Goal: Task Accomplishment & Management: Manage account settings

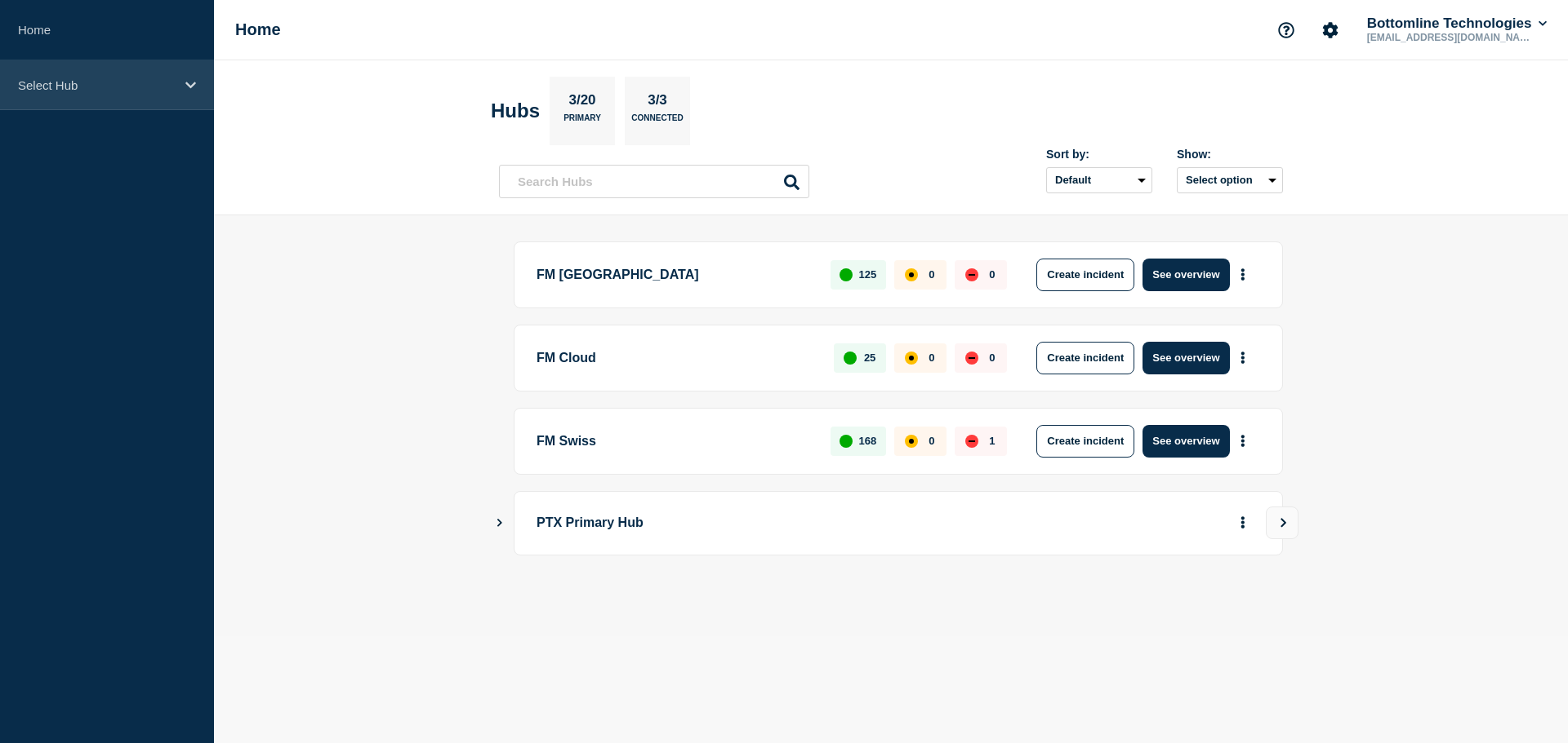
click at [104, 78] on p "Select Hub" at bounding box center [96, 85] width 157 height 14
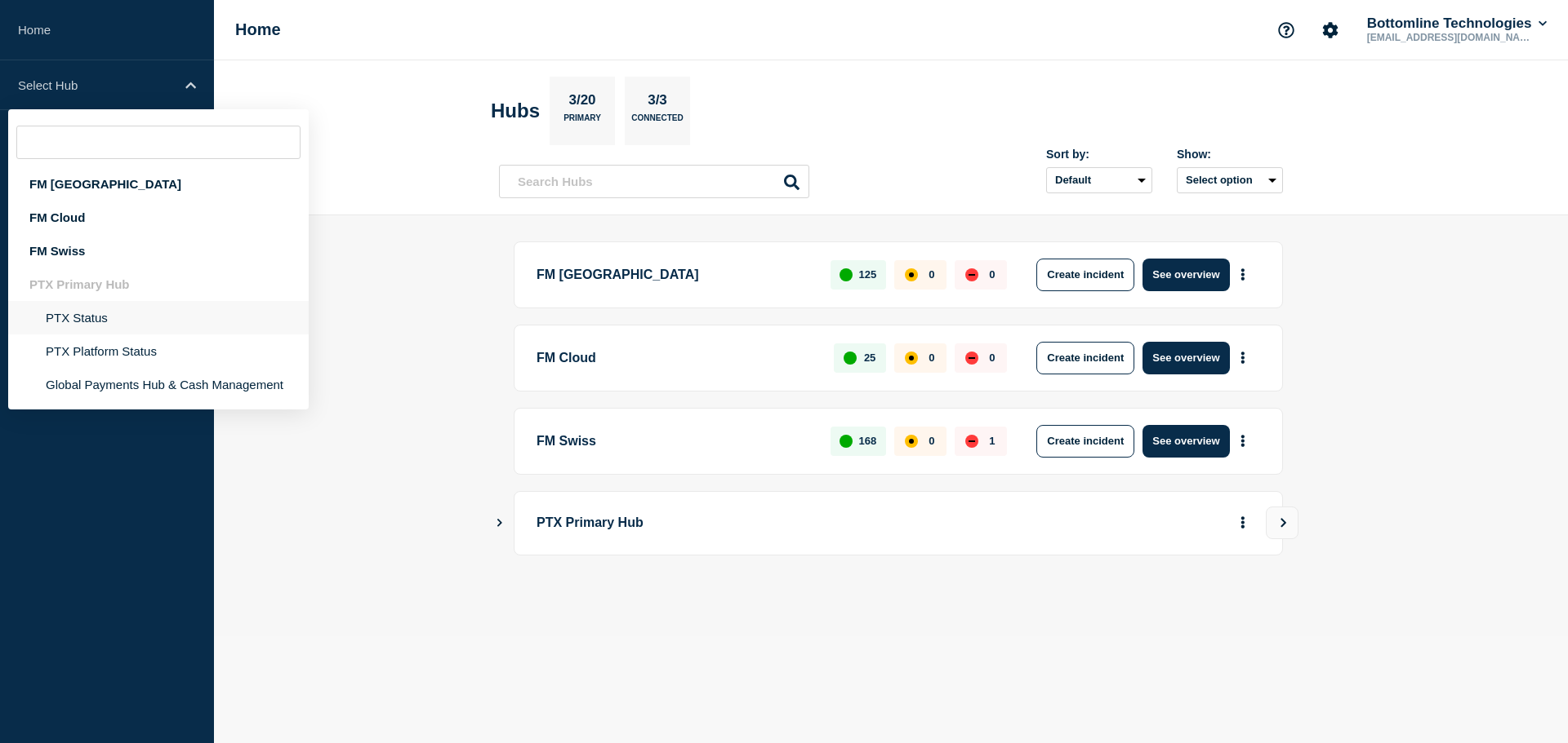
click at [134, 335] on li "PTX Status" at bounding box center [158, 351] width 300 height 34
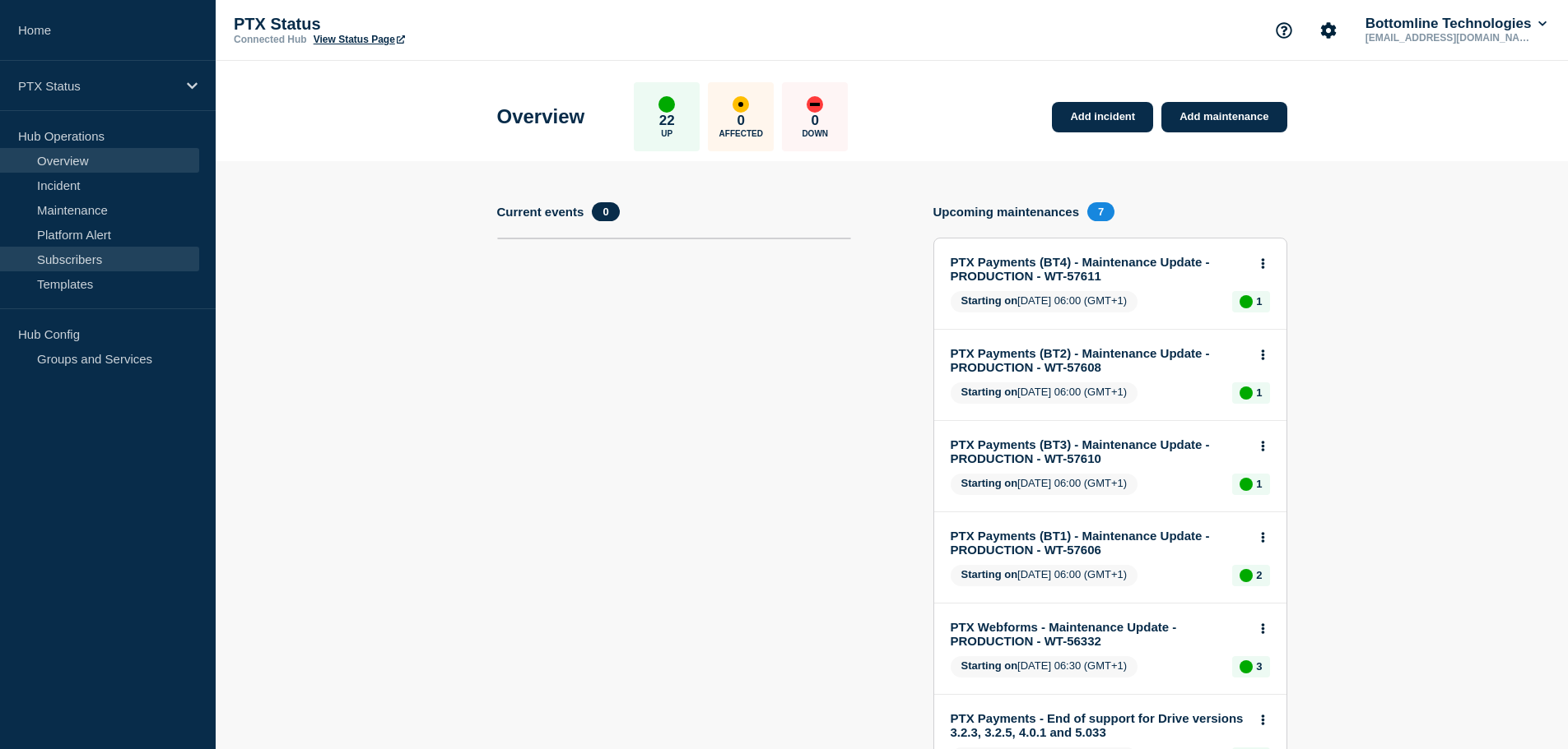
click at [74, 259] on link "Subscribers" at bounding box center [100, 259] width 199 height 25
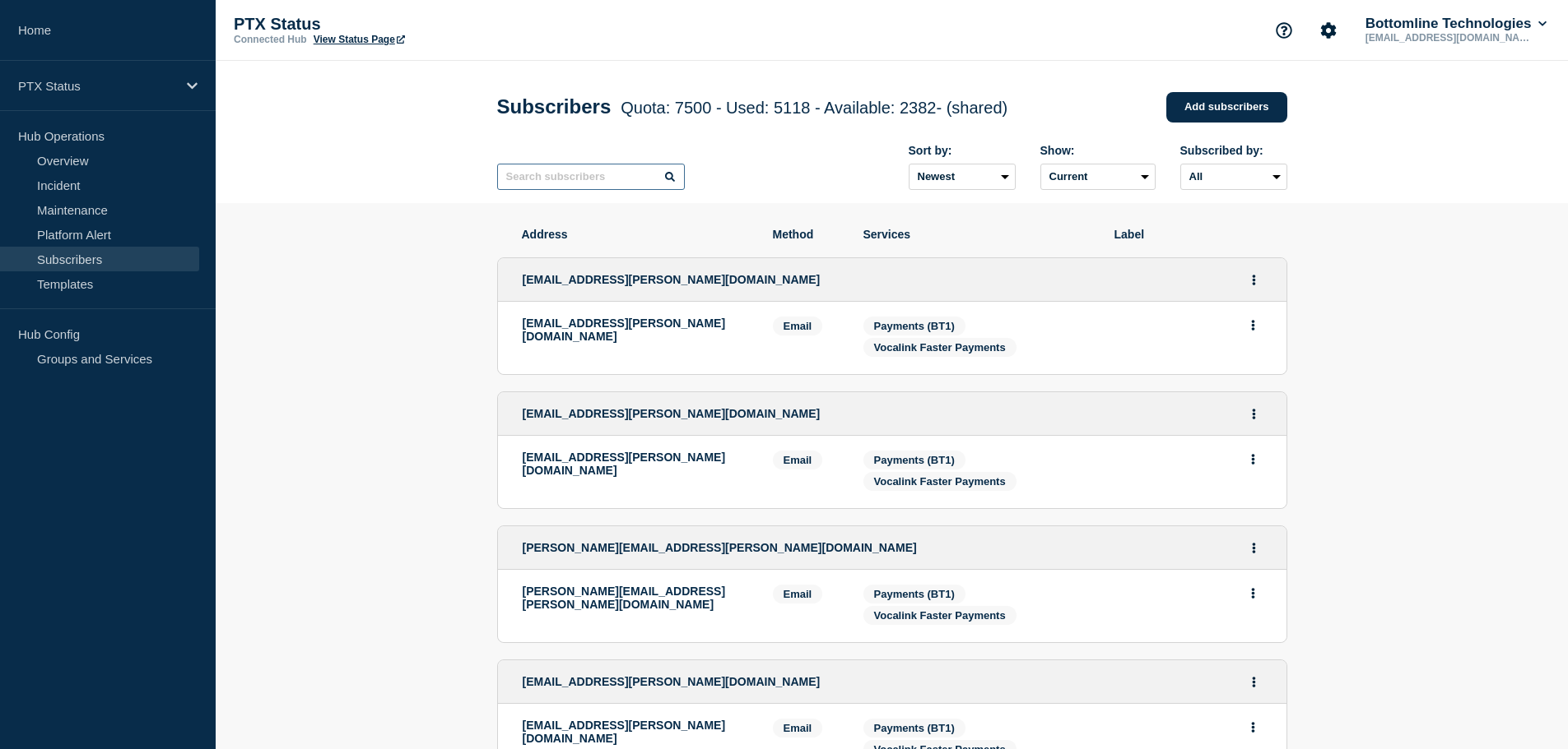
click at [602, 180] on input "text" at bounding box center [591, 176] width 188 height 26
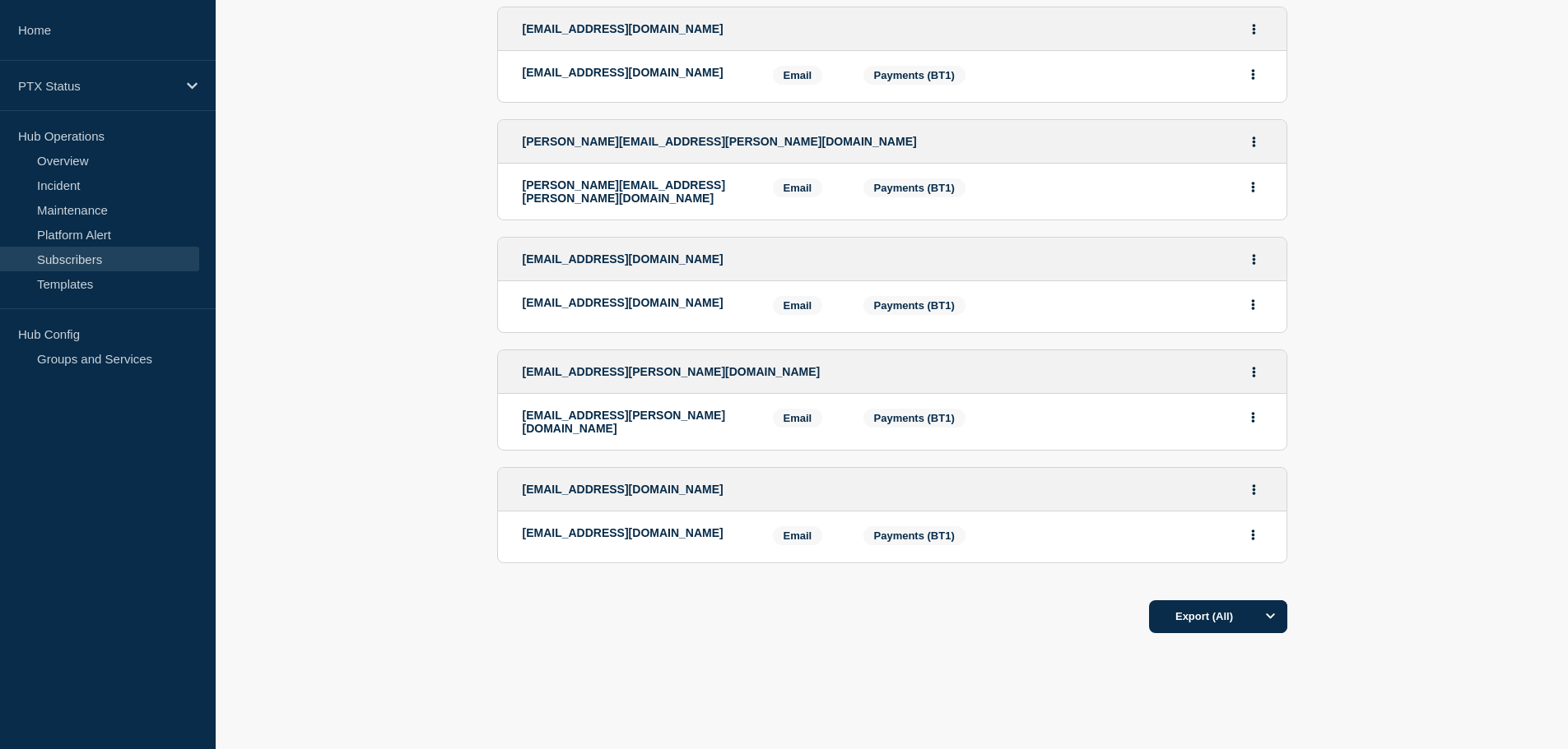
scroll to position [842, 0]
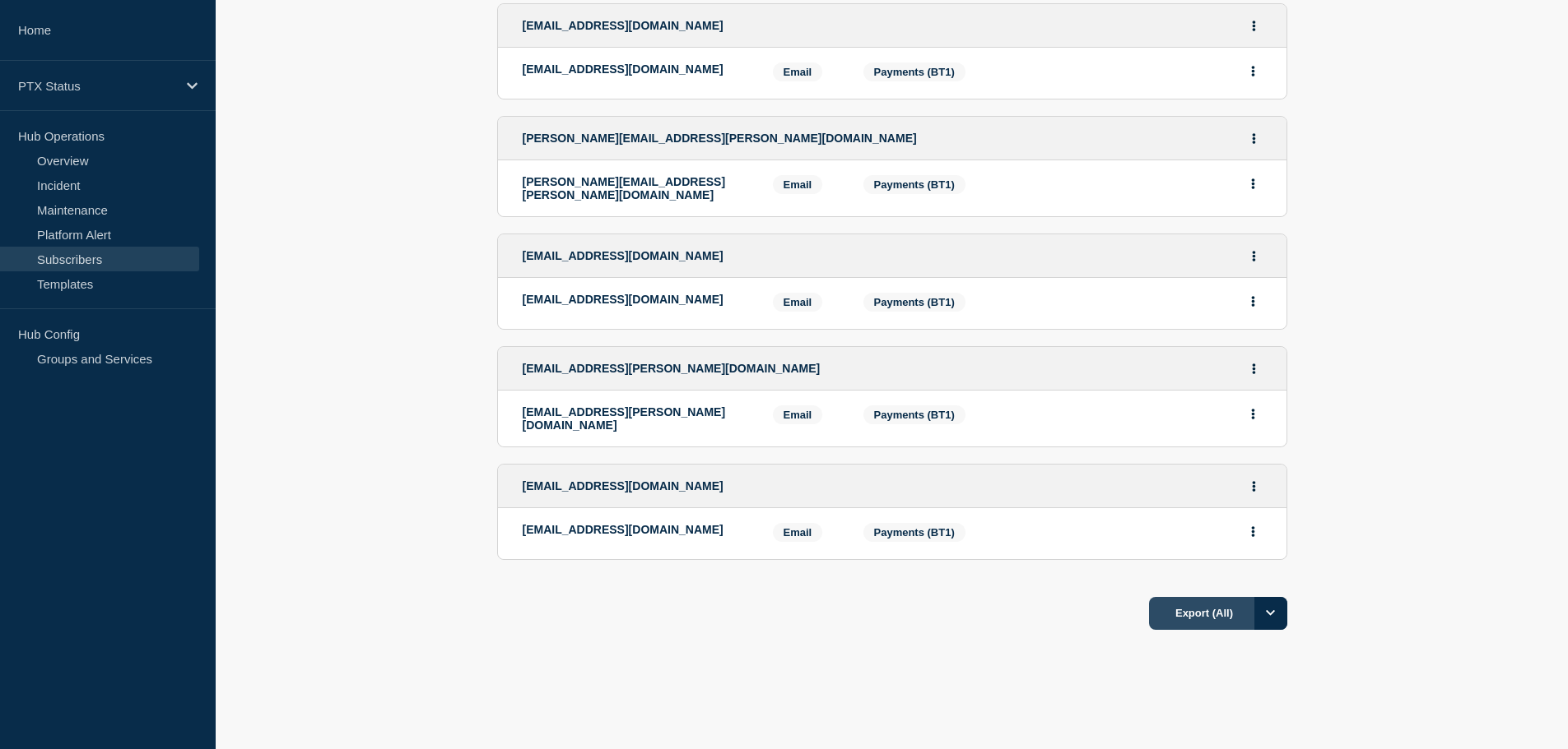
type input "severn"
click at [1214, 597] on button "Export (All)" at bounding box center [1218, 614] width 138 height 33
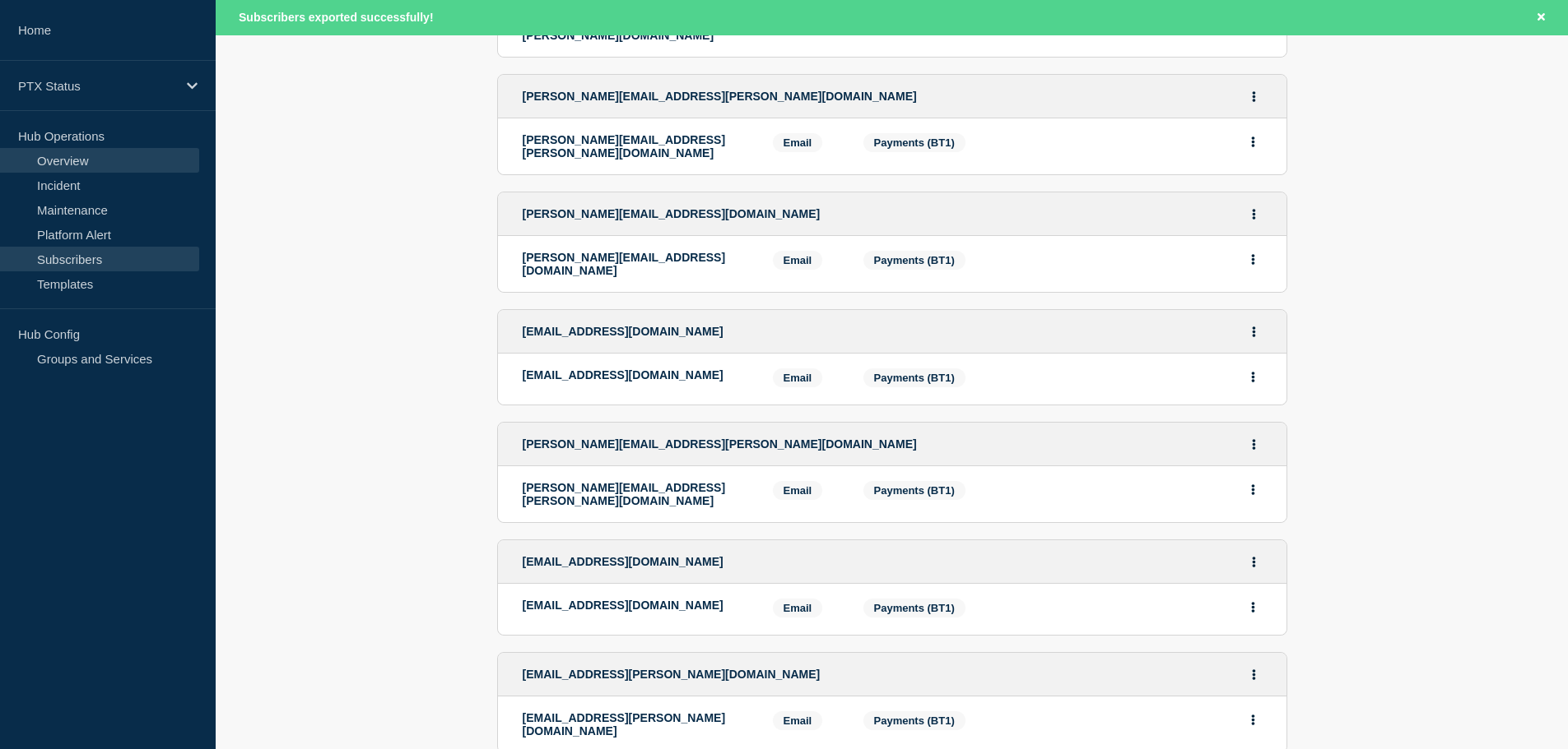
scroll to position [466, 0]
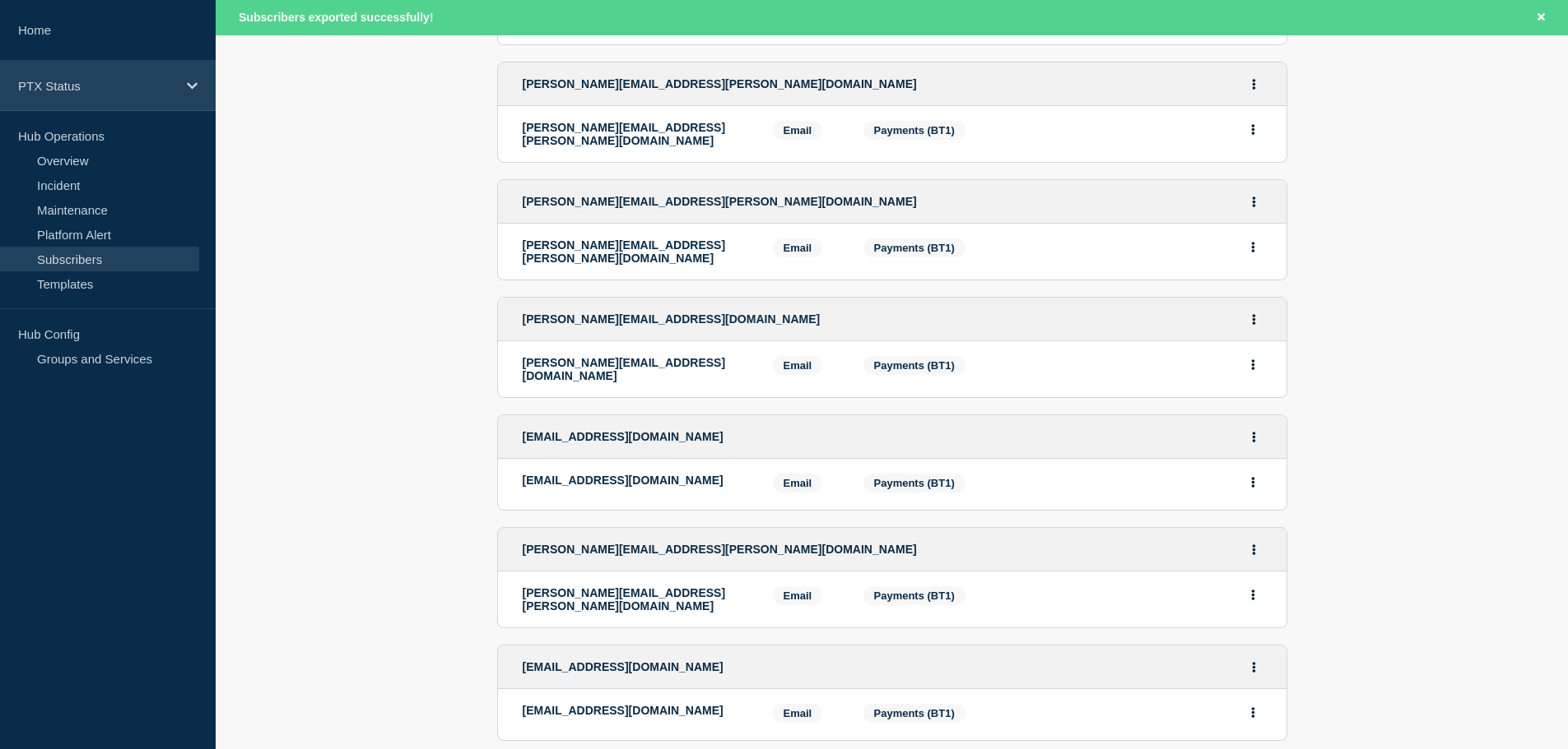
click at [127, 81] on p "PTX Status" at bounding box center [97, 86] width 158 height 14
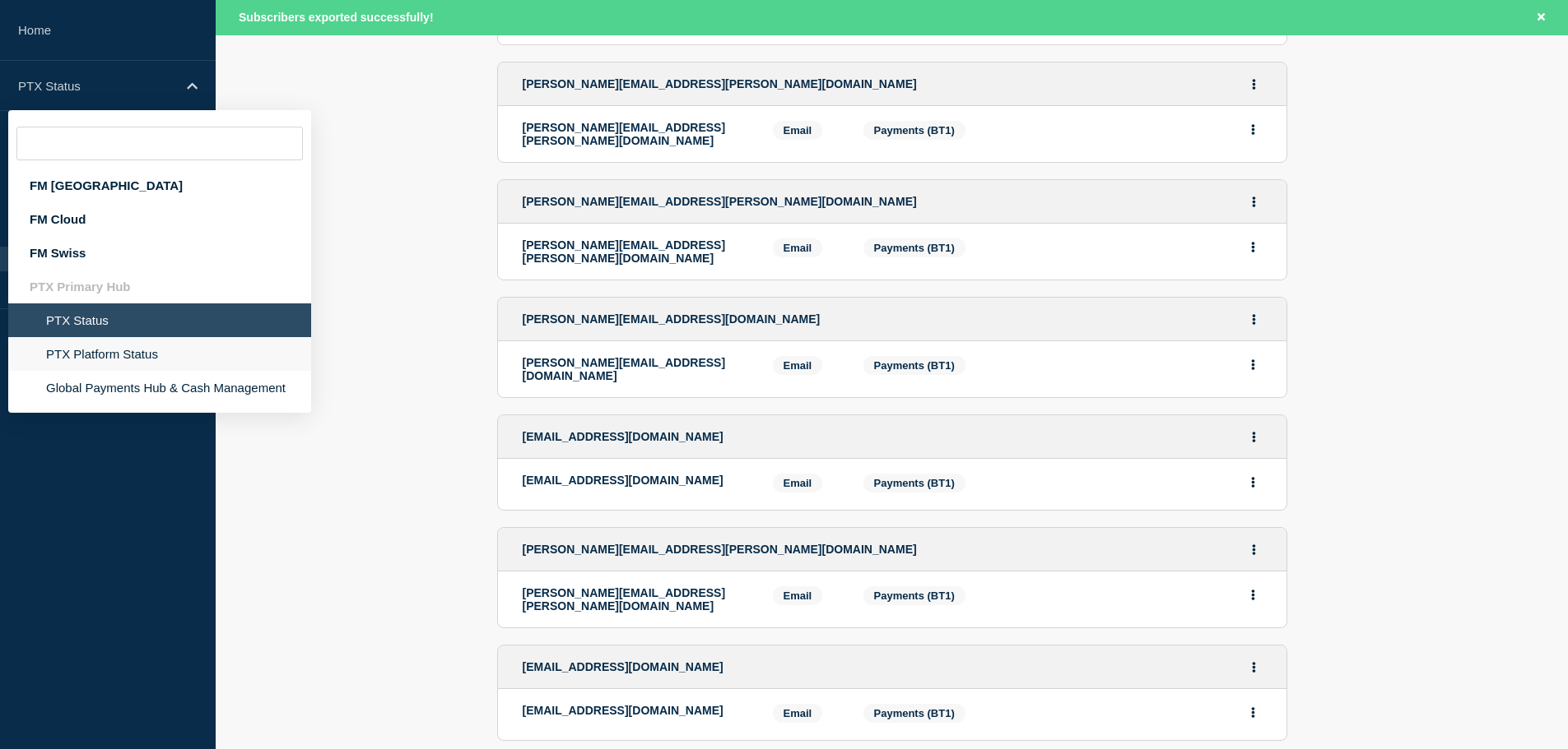
click at [122, 371] on li "PTX Platform Status" at bounding box center [159, 388] width 302 height 34
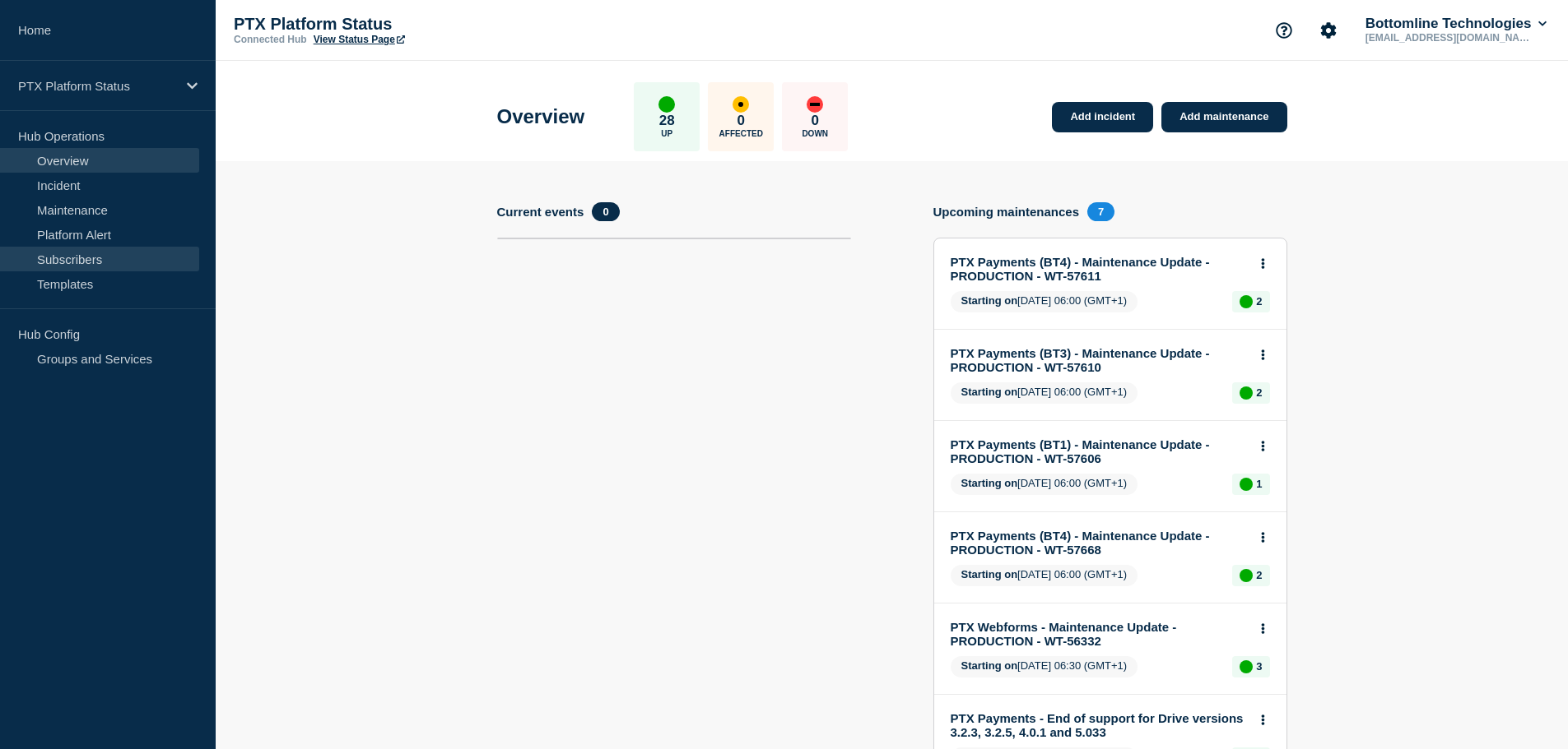
click at [78, 266] on link "Subscribers" at bounding box center [100, 259] width 199 height 25
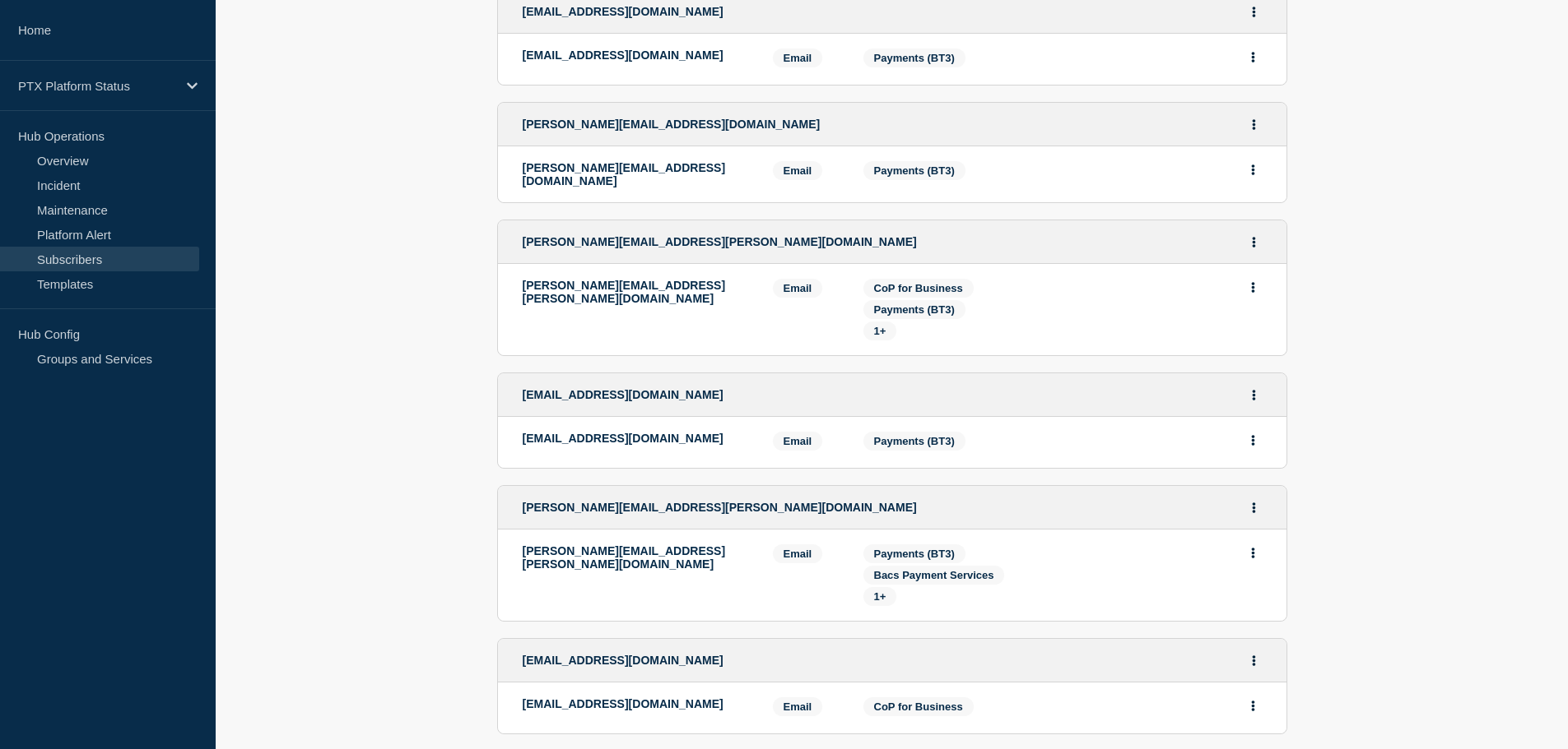
scroll to position [3003, 0]
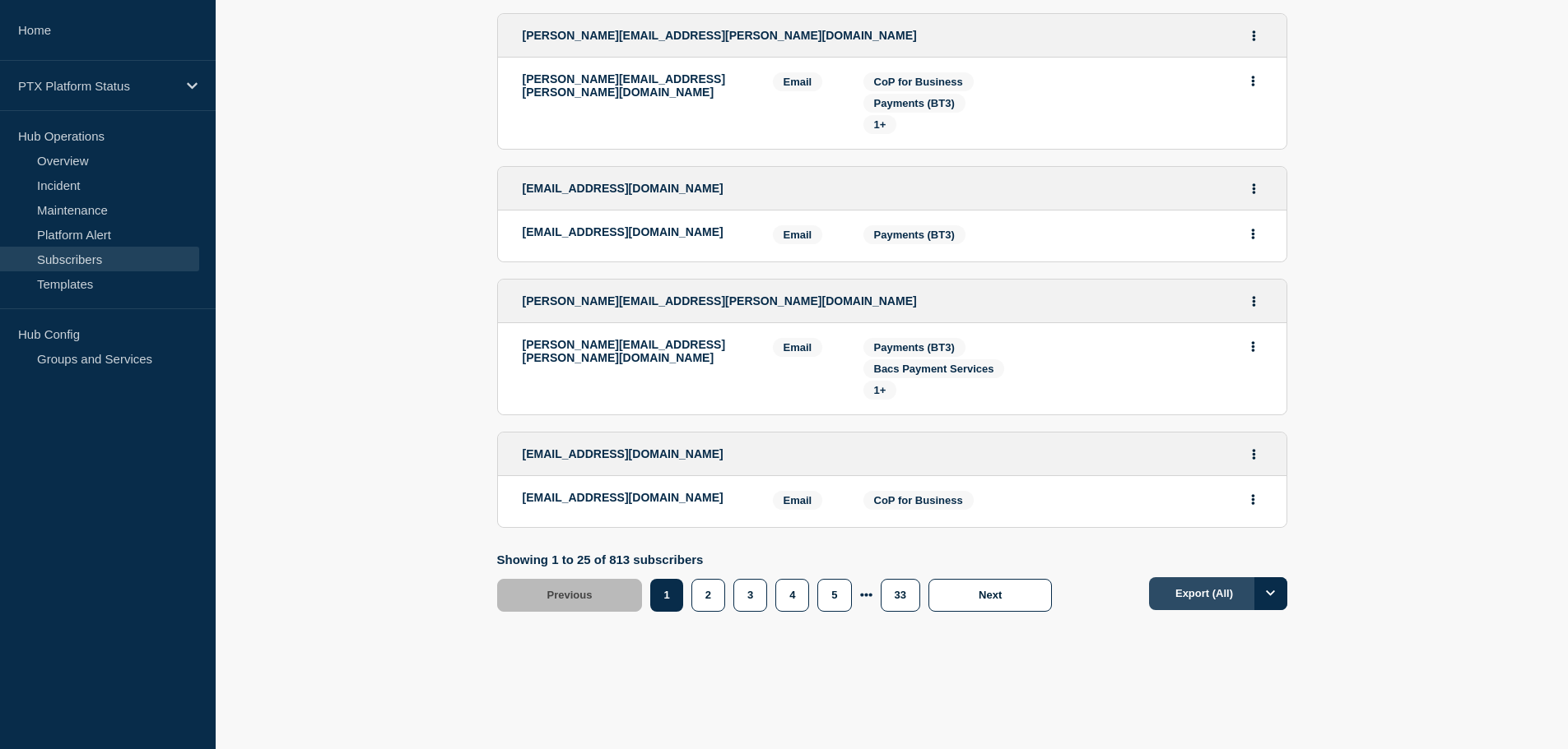
click at [1211, 588] on button "Export (All)" at bounding box center [1218, 594] width 138 height 33
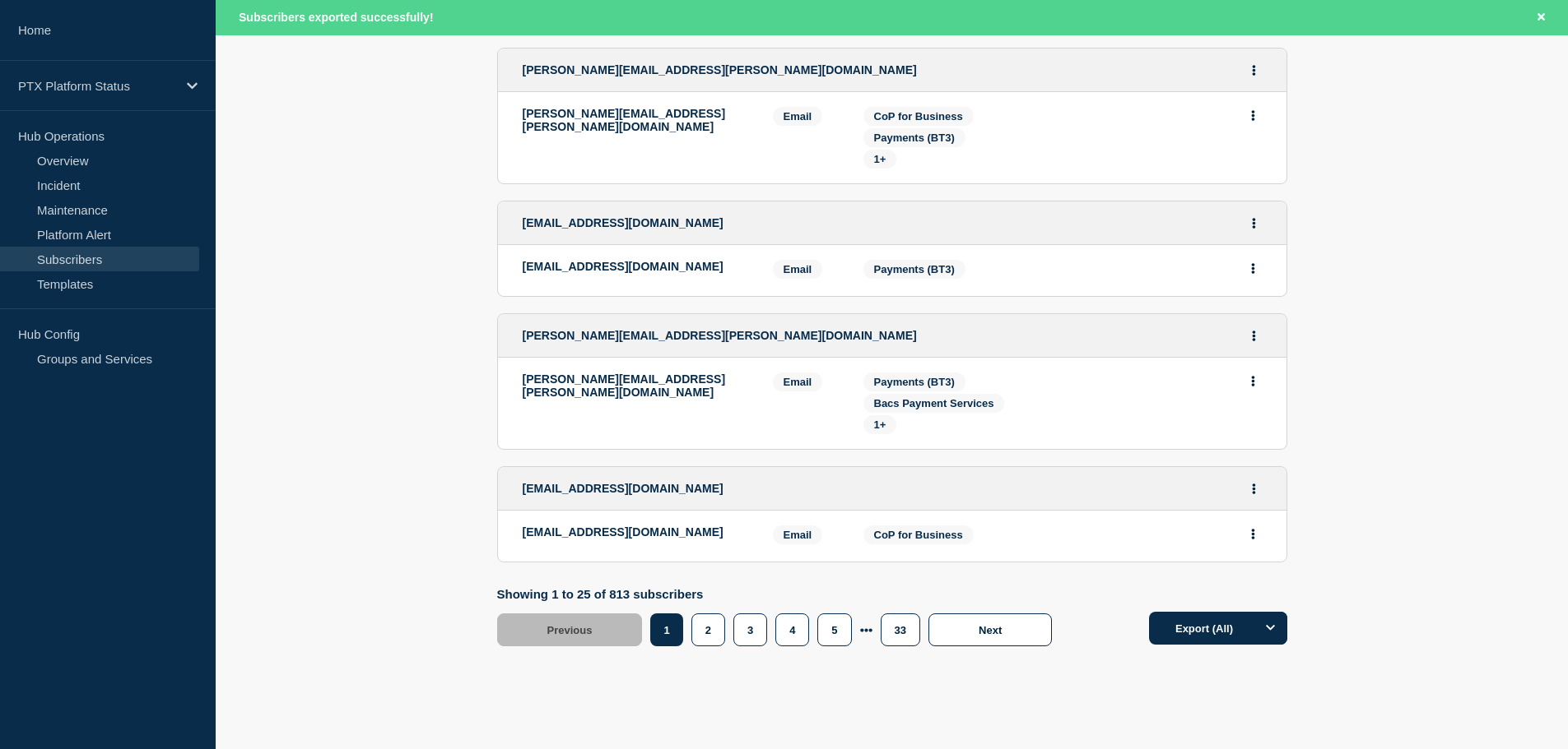
scroll to position [3038, 0]
